Goal: Information Seeking & Learning: Find specific fact

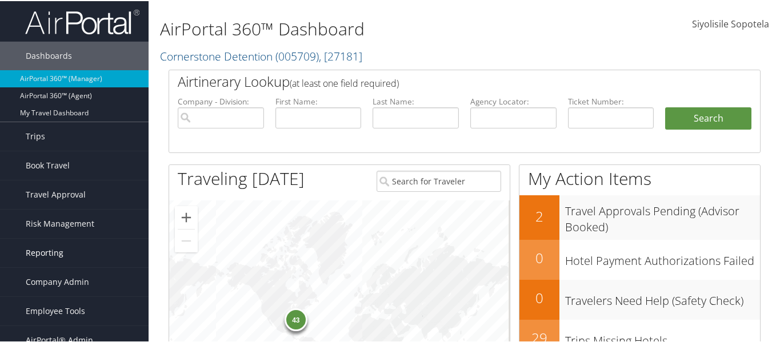
click at [68, 250] on link "Reporting" at bounding box center [74, 252] width 149 height 29
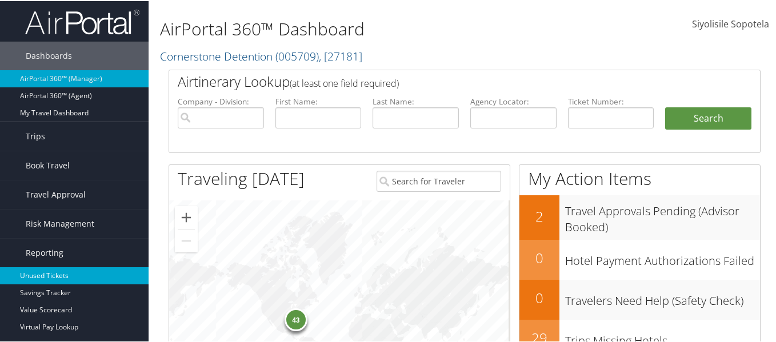
click at [54, 270] on link "Unused Tickets" at bounding box center [74, 274] width 149 height 17
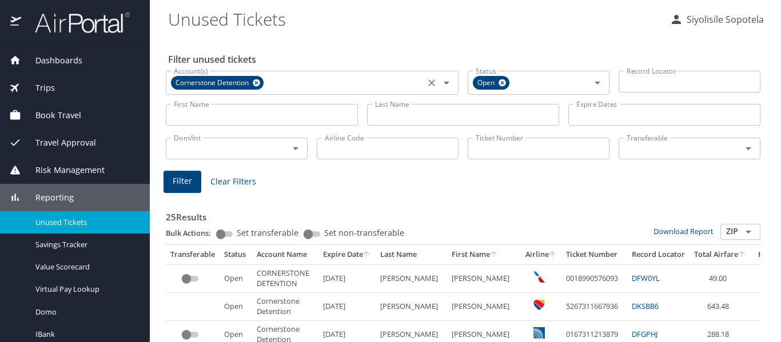
click at [257, 85] on icon at bounding box center [256, 82] width 7 height 7
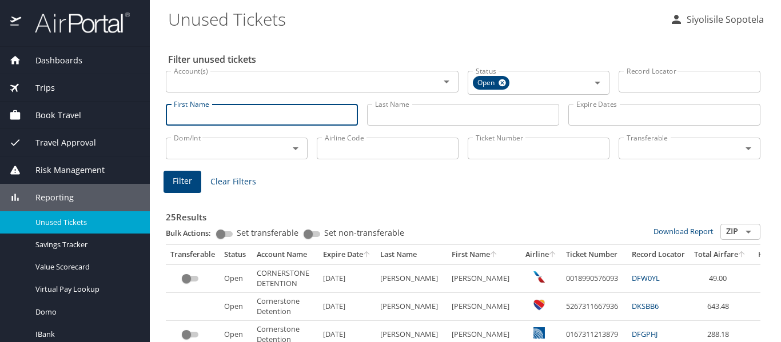
click at [277, 116] on input "First Name" at bounding box center [262, 115] width 192 height 22
type input "STEPHANIE"
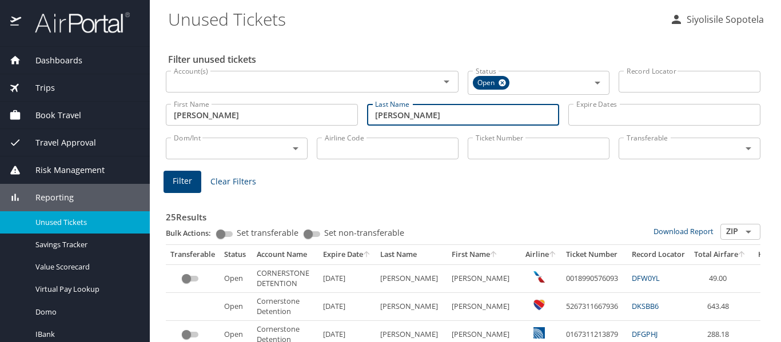
type input "DURR"
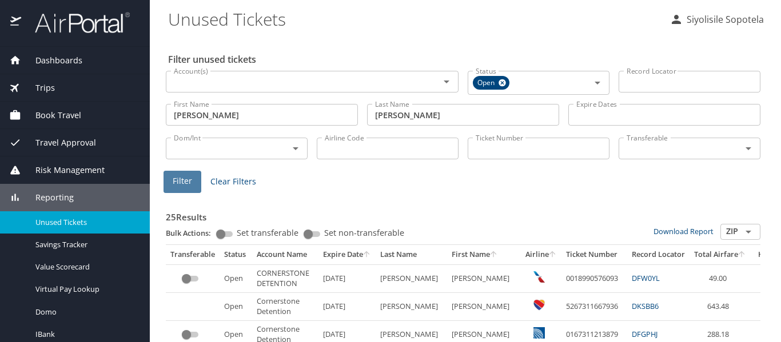
click at [190, 179] on span "Filter" at bounding box center [182, 181] width 19 height 14
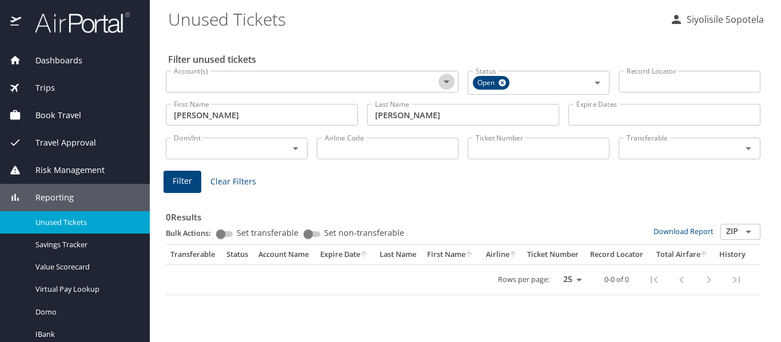
click at [442, 79] on icon "Open" at bounding box center [446, 82] width 14 height 14
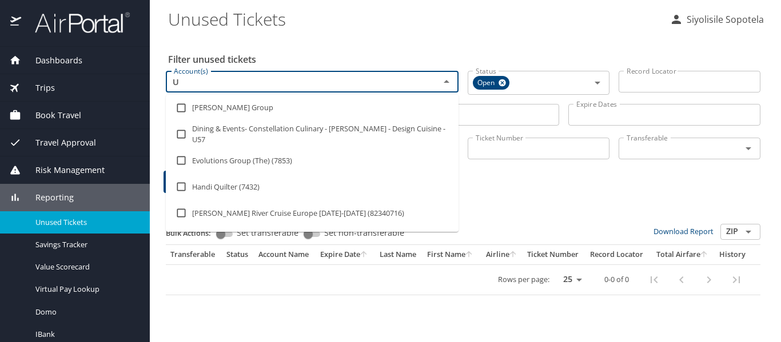
type input "UW"
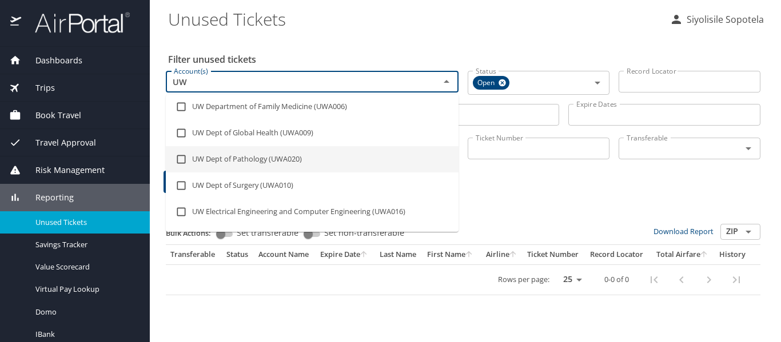
scroll to position [400, 0]
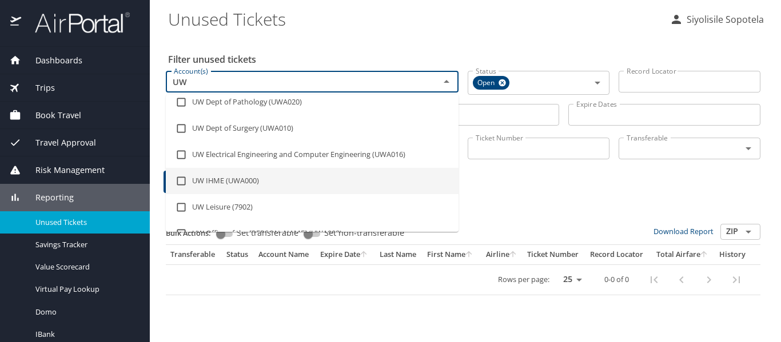
click at [225, 183] on li "UW IHME (UWA000)" at bounding box center [312, 181] width 293 height 26
checkbox input "true"
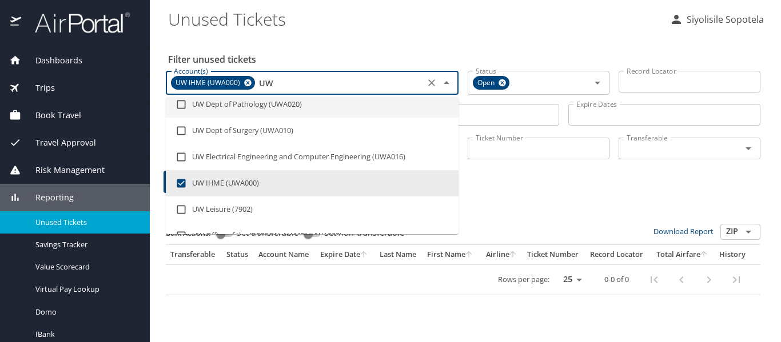
type input "UW"
click at [631, 121] on input "Expire Dates" at bounding box center [664, 115] width 192 height 22
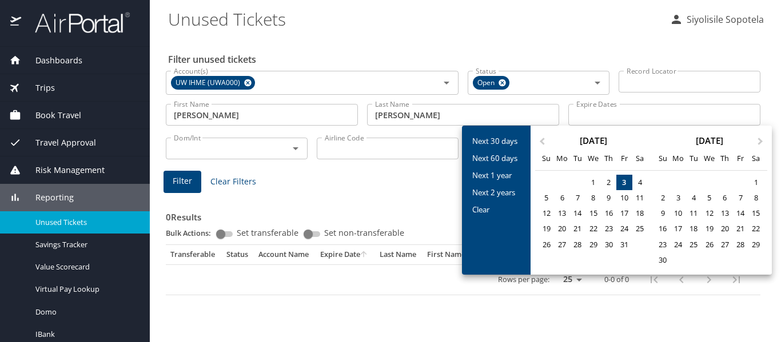
click at [369, 177] on div at bounding box center [390, 171] width 781 height 342
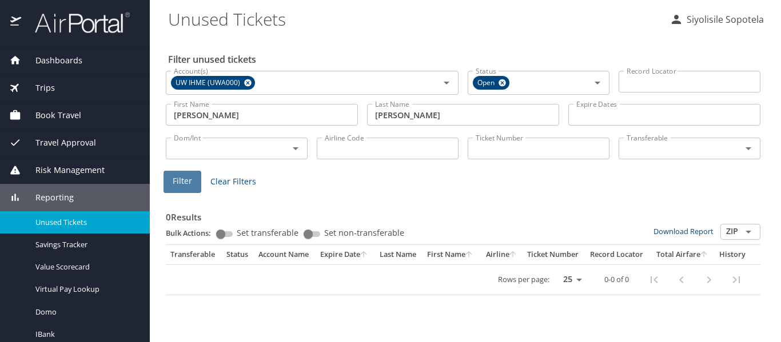
click at [185, 176] on span "Filter" at bounding box center [182, 181] width 19 height 14
click at [187, 179] on span "Filter" at bounding box center [182, 181] width 19 height 14
click at [595, 83] on icon "Open" at bounding box center [597, 83] width 14 height 14
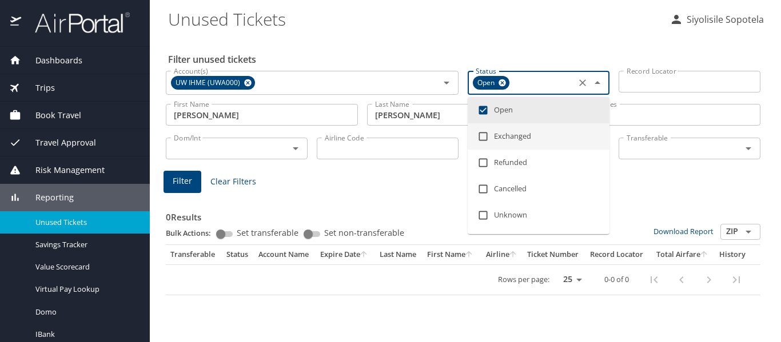
click at [486, 139] on input "checkbox" at bounding box center [483, 137] width 22 height 22
checkbox input "true"
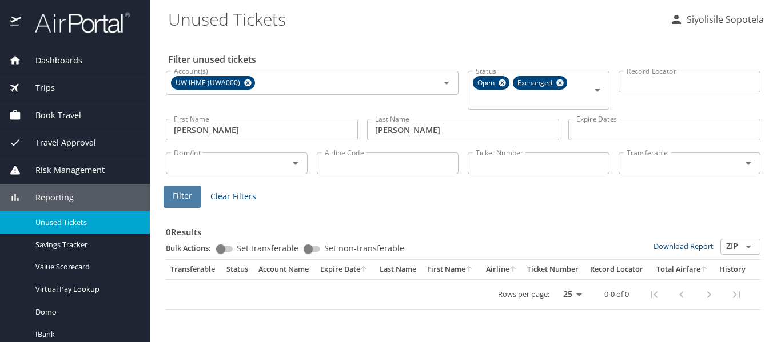
click at [188, 198] on span "Filter" at bounding box center [182, 196] width 19 height 14
click at [503, 81] on icon at bounding box center [501, 82] width 7 height 7
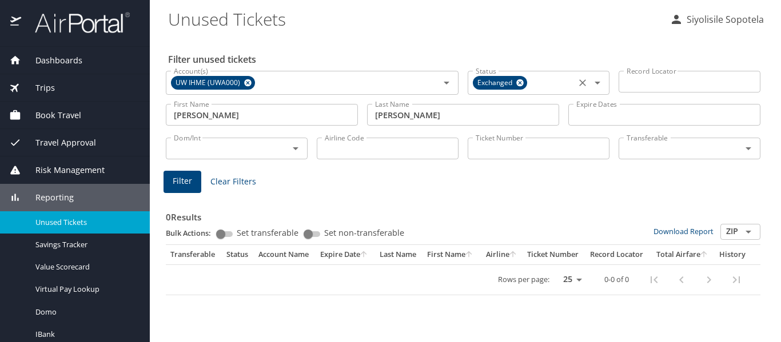
click at [517, 82] on icon at bounding box center [519, 82] width 7 height 7
click at [189, 176] on span "Filter" at bounding box center [182, 181] width 19 height 14
click at [189, 185] on span "Filter" at bounding box center [182, 181] width 19 height 14
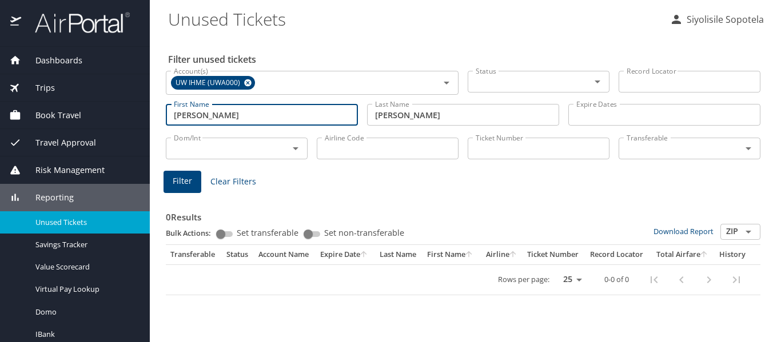
drag, startPoint x: 298, startPoint y: 110, endPoint x: 67, endPoint y: 119, distance: 231.0
click at [67, 119] on div "Dashboards AirPortal 360™ Manager AirPortal 360™ Agent My Travel Dashboard Trip…" at bounding box center [390, 171] width 781 height 342
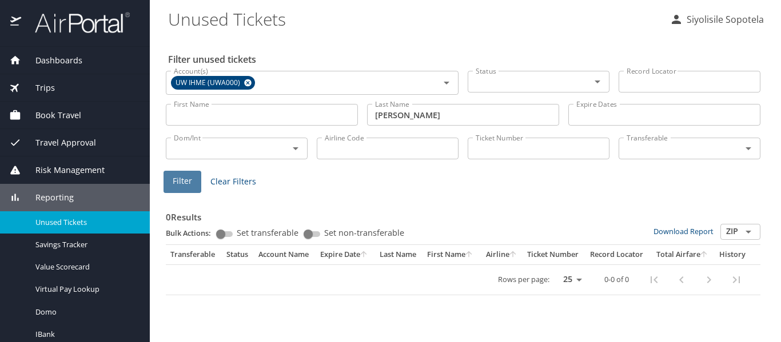
click at [189, 178] on span "Filter" at bounding box center [182, 181] width 19 height 14
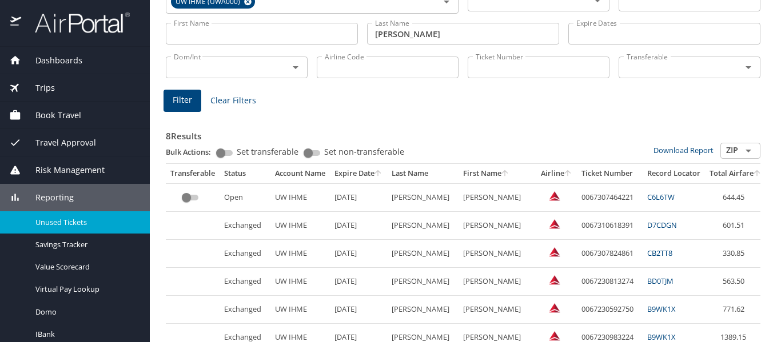
scroll to position [76, 0]
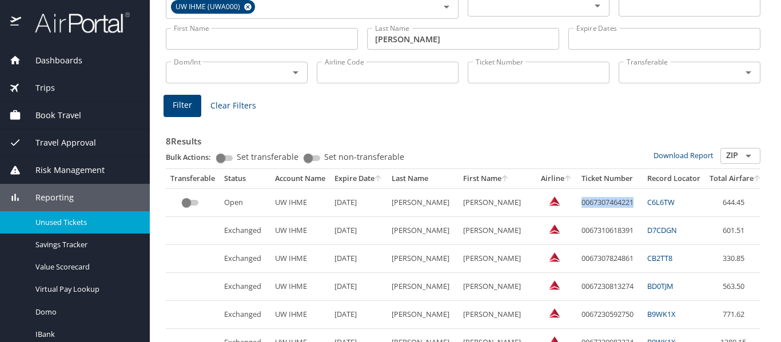
drag, startPoint x: 598, startPoint y: 204, endPoint x: 543, endPoint y: 201, distance: 54.4
click at [577, 201] on td "0067307464221" at bounding box center [610, 203] width 66 height 28
copy td "0067307464221"
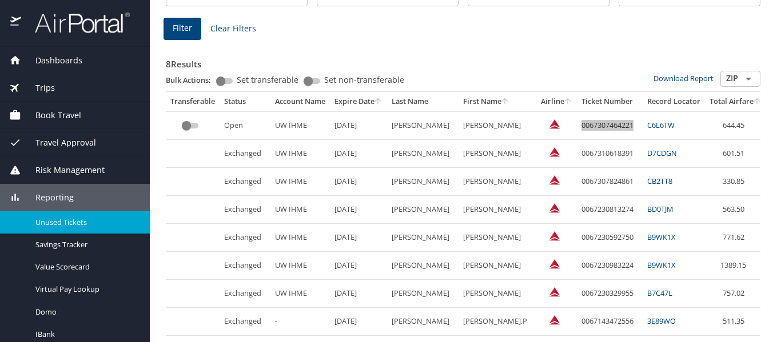
scroll to position [133, 0]
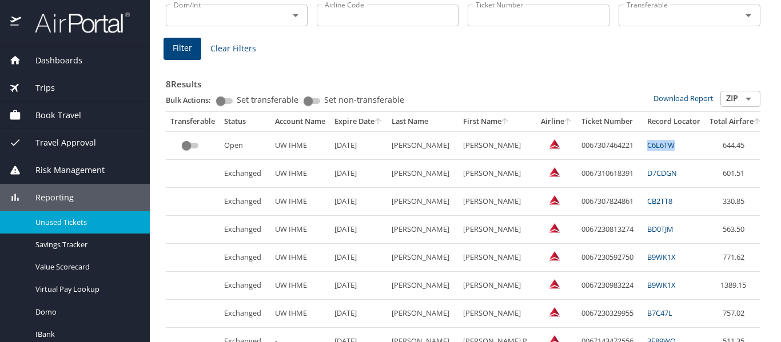
drag, startPoint x: 639, startPoint y: 144, endPoint x: 610, endPoint y: 142, distance: 28.6
click at [642, 142] on td "C6L6TW" at bounding box center [673, 145] width 62 height 28
copy link "C6L6TW"
drag, startPoint x: 639, startPoint y: 201, endPoint x: 612, endPoint y: 203, distance: 26.9
click at [642, 203] on td "CB2TT8" at bounding box center [673, 202] width 62 height 28
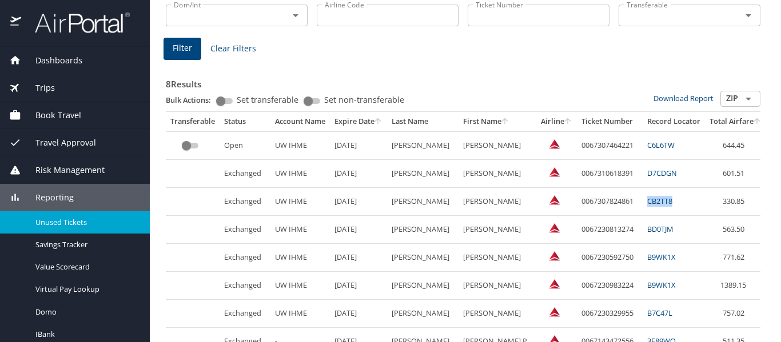
copy link "CB2TT8"
drag, startPoint x: 645, startPoint y: 174, endPoint x: 612, endPoint y: 175, distance: 32.6
click at [642, 175] on td "D7CDGN" at bounding box center [673, 174] width 62 height 28
copy link "D7CDGN"
drag, startPoint x: 643, startPoint y: 142, endPoint x: 611, endPoint y: 143, distance: 31.4
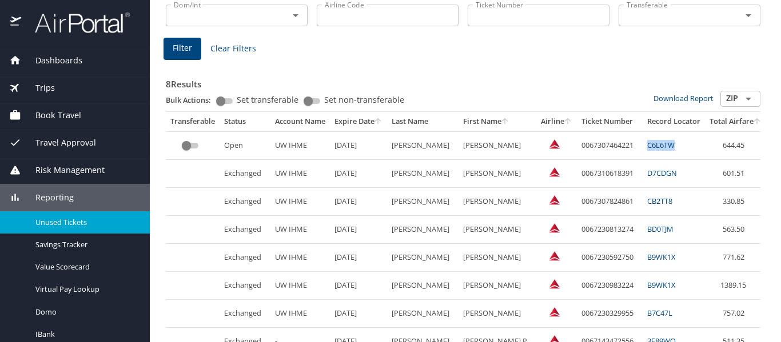
click at [642, 143] on td "C6L6TW" at bounding box center [673, 145] width 62 height 28
copy link "C6L6TW"
drag, startPoint x: 718, startPoint y: 145, endPoint x: 687, endPoint y: 149, distance: 30.5
click at [705, 149] on td "644.45" at bounding box center [735, 145] width 61 height 28
drag, startPoint x: 597, startPoint y: 145, endPoint x: 544, endPoint y: 146, distance: 53.1
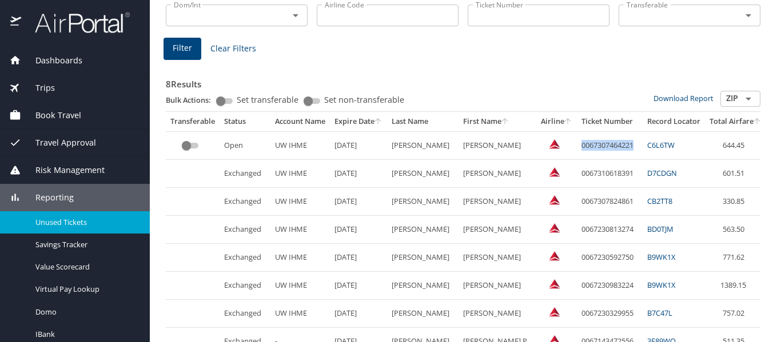
click at [577, 146] on td "0067307464221" at bounding box center [610, 145] width 66 height 28
copy td "0067307464221"
drag, startPoint x: 713, startPoint y: 146, endPoint x: 525, endPoint y: 143, distance: 188.0
click at [525, 143] on tr "Open UW IHME 5/9/2026 DURR STEPHANIE P 0067307464221 C6L6TW 644.45" at bounding box center [500, 145] width 669 height 28
copy tr "0067307464221 C6L6TW 644.45"
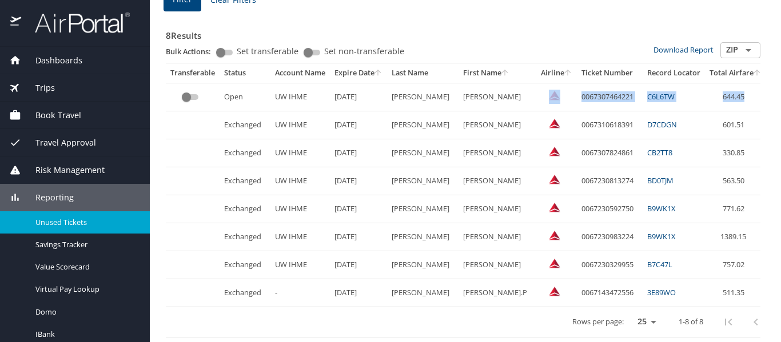
scroll to position [0, 49]
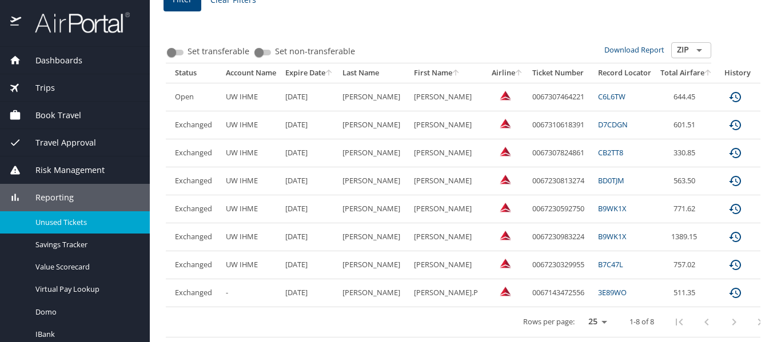
drag, startPoint x: 379, startPoint y: 327, endPoint x: 746, endPoint y: 86, distance: 438.7
click at [758, 86] on td "custom pagination table" at bounding box center [771, 97] width 27 height 28
click at [762, 90] on icon "expand row" at bounding box center [769, 97] width 14 height 14
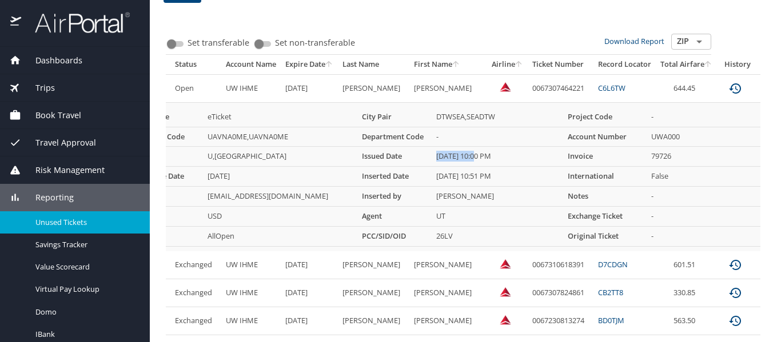
drag, startPoint x: 462, startPoint y: 167, endPoint x: 421, endPoint y: 170, distance: 41.2
click at [431, 167] on PM "05/08/2025, 10:00 PM" at bounding box center [496, 157] width 131 height 20
copy PM "05/08/2025,"
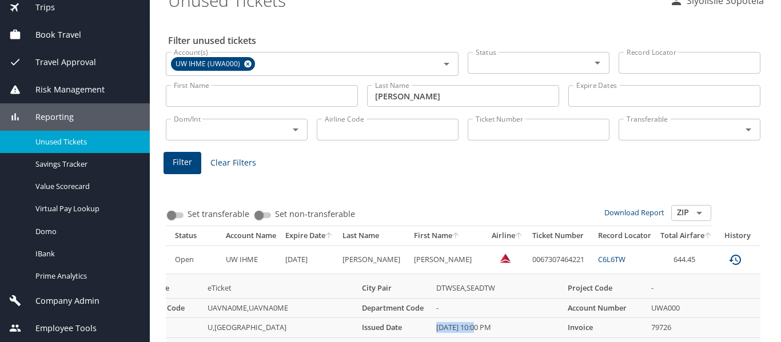
scroll to position [0, 0]
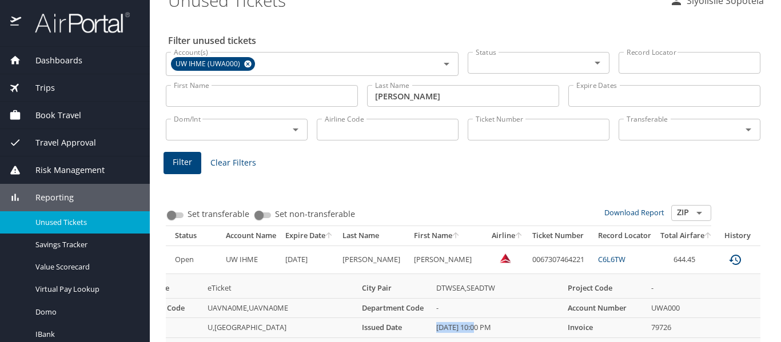
click at [70, 202] on span "Reporting" at bounding box center [47, 197] width 53 height 13
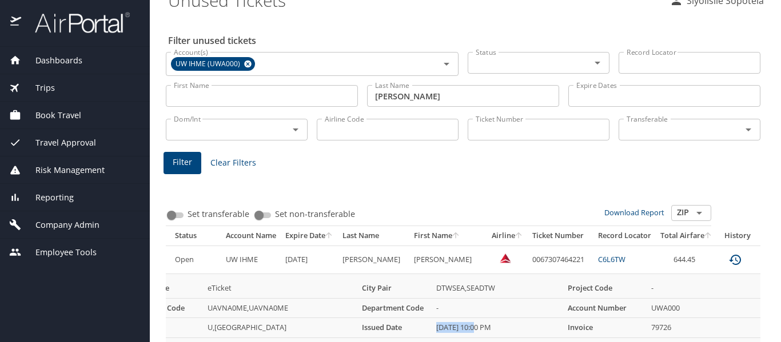
click at [78, 225] on span "Company Admin" at bounding box center [60, 225] width 78 height 13
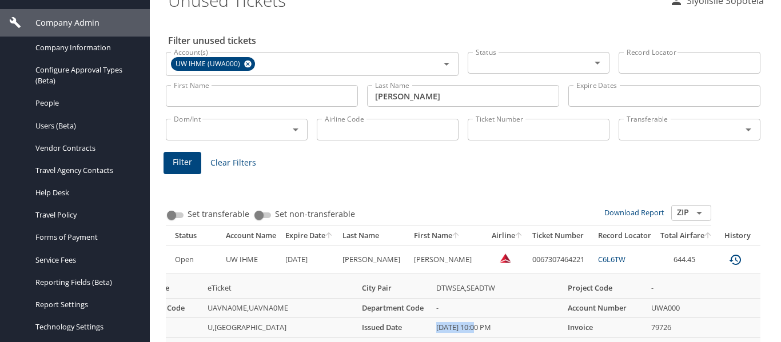
scroll to position [229, 0]
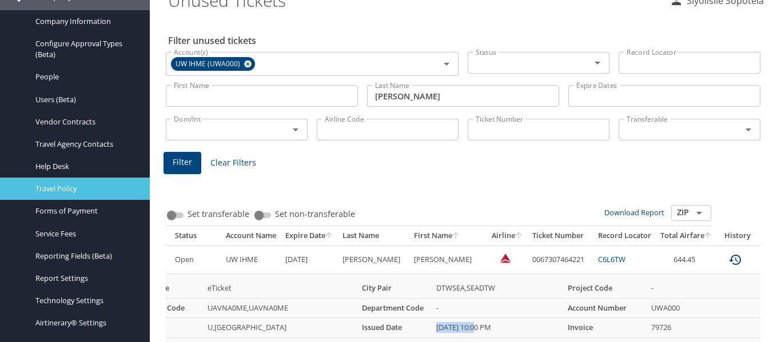
click at [67, 187] on span "Travel Policy" at bounding box center [85, 188] width 101 height 11
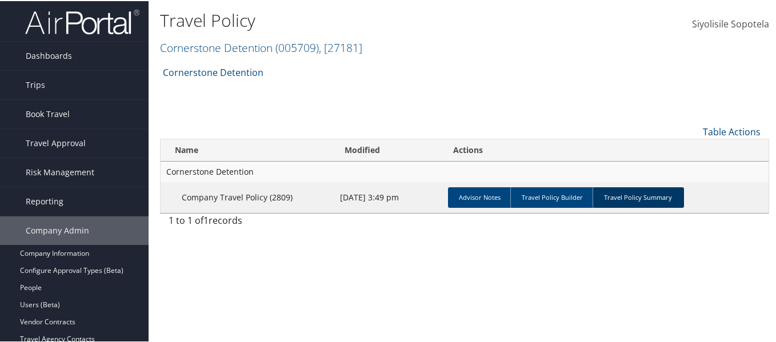
click at [631, 196] on link "Travel Policy Summary" at bounding box center [638, 196] width 91 height 21
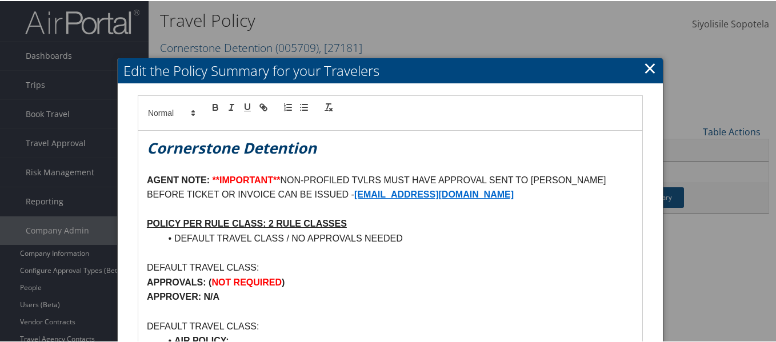
click at [645, 66] on link "×" at bounding box center [649, 66] width 13 height 23
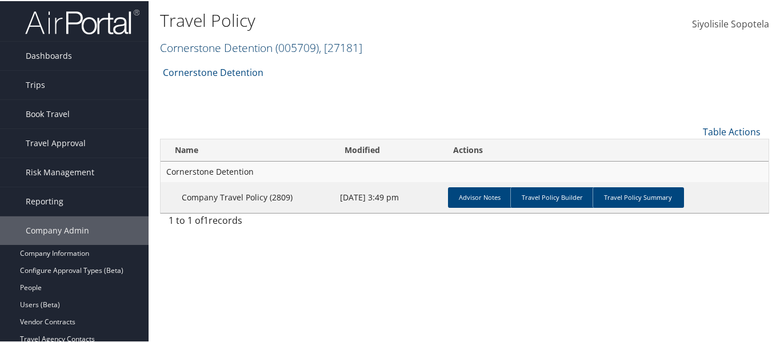
click at [236, 47] on link "Cornerstone Detention ( 005709 ) , [ 27181 ]" at bounding box center [261, 46] width 202 height 15
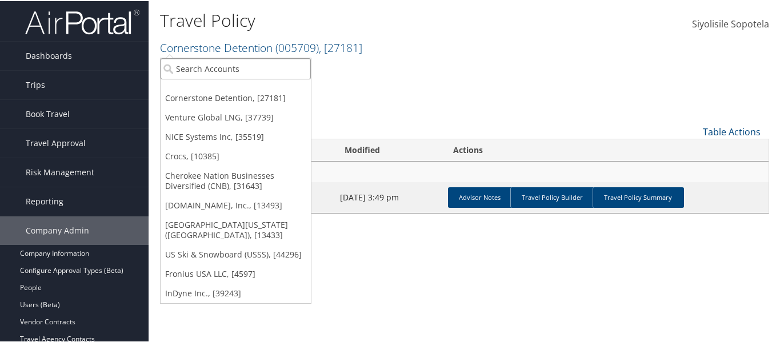
click at [234, 66] on input "search" at bounding box center [236, 67] width 150 height 21
type input "UW I"
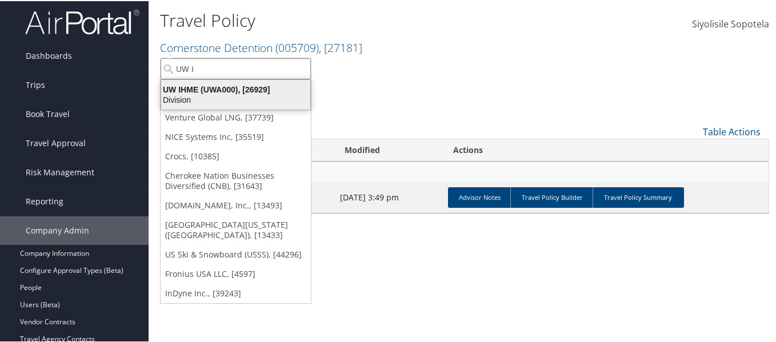
click at [198, 94] on div "Division" at bounding box center [235, 99] width 163 height 10
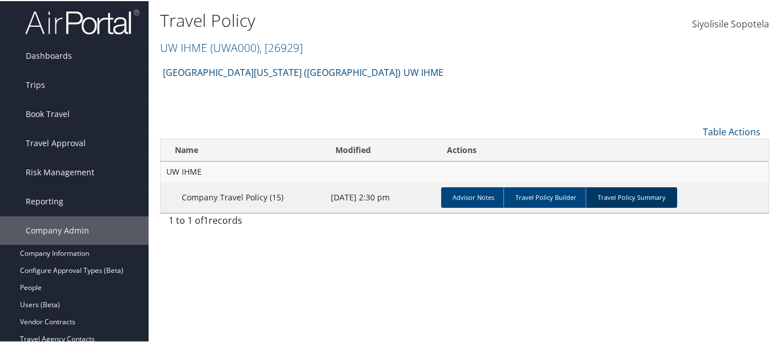
click at [597, 197] on link "Travel Policy Summary" at bounding box center [631, 196] width 91 height 21
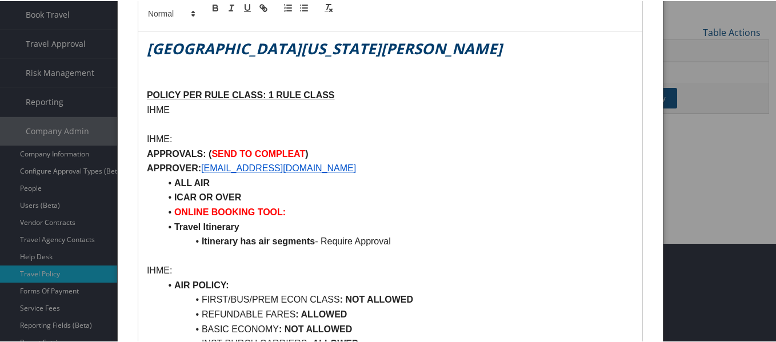
scroll to position [114, 0]
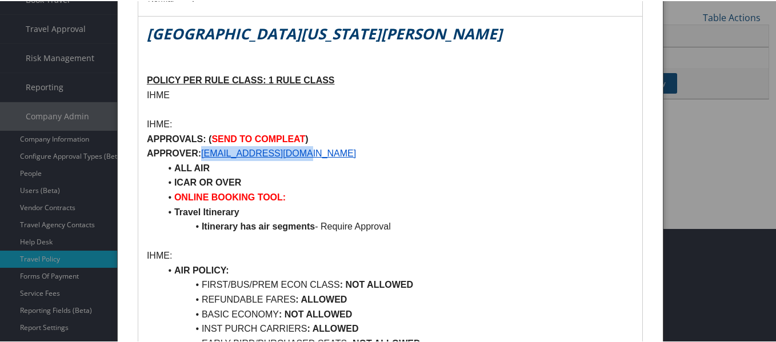
drag, startPoint x: 300, startPoint y: 153, endPoint x: 202, endPoint y: 155, distance: 97.7
click at [202, 155] on p "APPROVER: [EMAIL_ADDRESS][DOMAIN_NAME]" at bounding box center [390, 152] width 487 height 15
copy link "[EMAIL_ADDRESS][DOMAIN_NAME]"
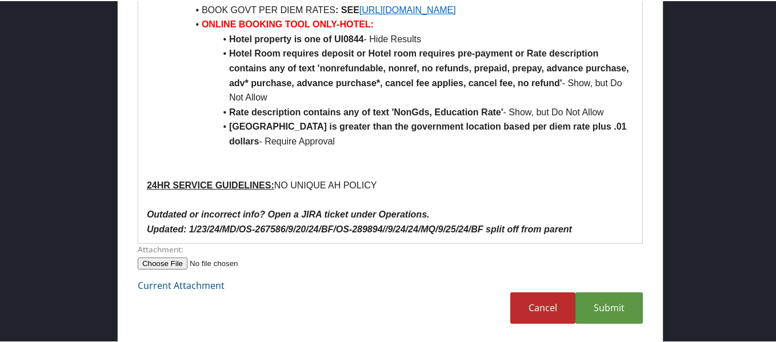
scroll to position [818, 0]
